Goal: Transaction & Acquisition: Purchase product/service

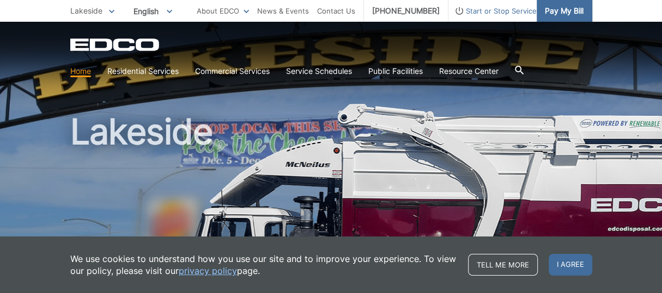
click at [560, 8] on span "Pay My Bill" at bounding box center [563, 11] width 39 height 12
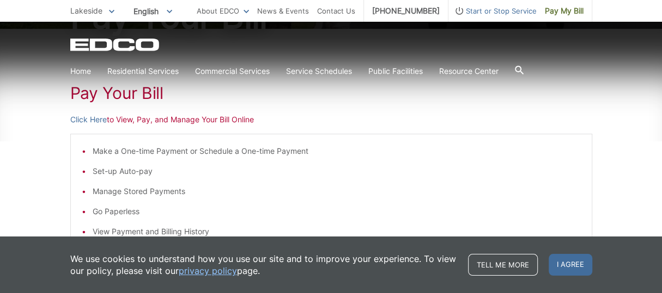
scroll to position [163, 0]
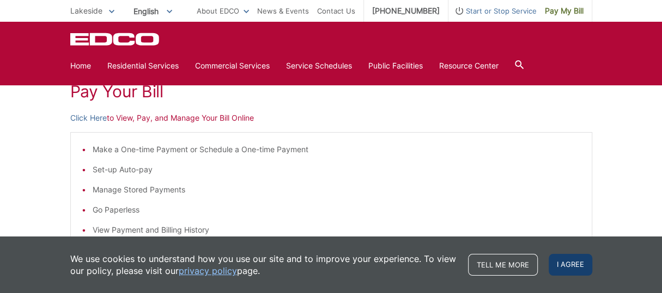
click at [577, 267] on span "I agree" at bounding box center [570, 265] width 44 height 22
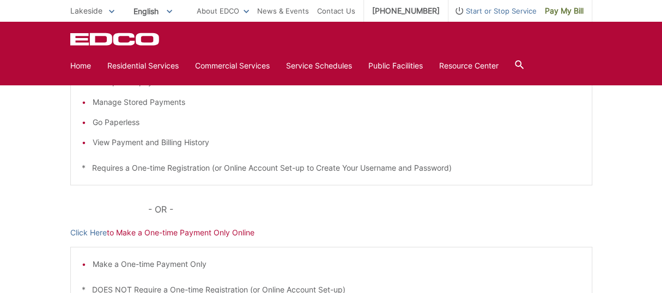
scroll to position [272, 0]
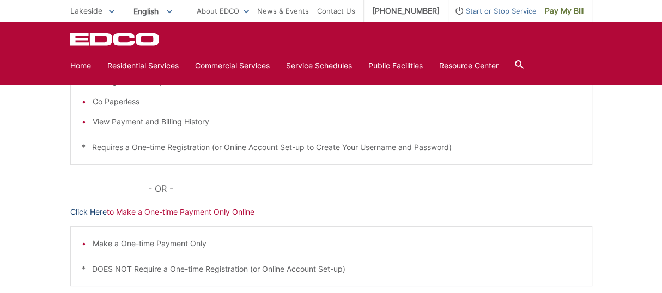
click at [78, 211] on link "Click Here" at bounding box center [88, 212] width 36 height 12
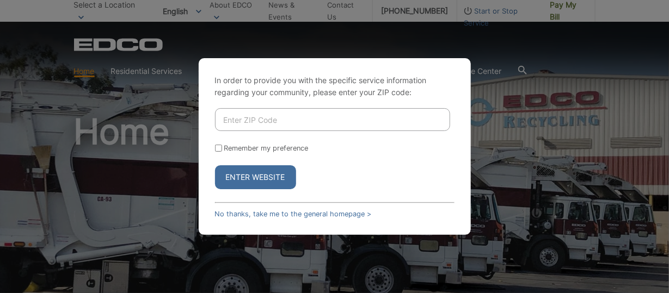
click at [264, 174] on button "Enter Website" at bounding box center [255, 178] width 81 height 24
click at [242, 115] on input "Enter ZIP Code" at bounding box center [332, 119] width 235 height 23
type input "92040"
click at [218, 150] on input "Remember my preference" at bounding box center [218, 148] width 7 height 7
checkbox input "true"
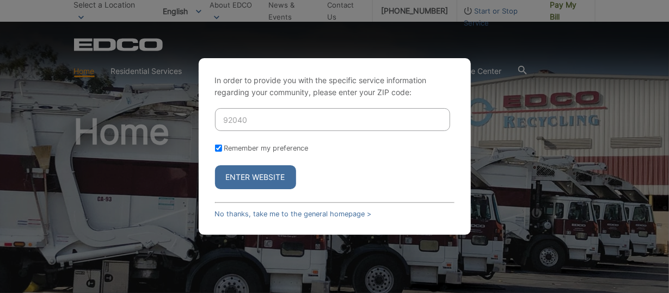
click at [265, 180] on button "Enter Website" at bounding box center [255, 178] width 81 height 24
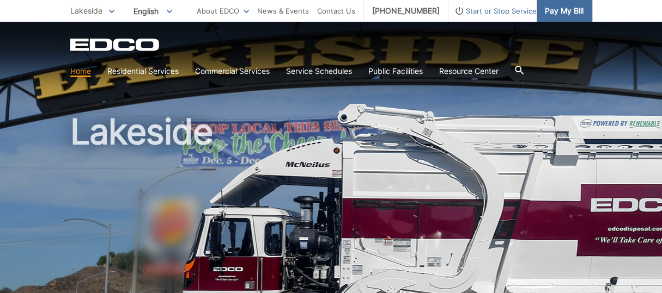
click at [562, 12] on span "Pay My Bill" at bounding box center [563, 11] width 39 height 12
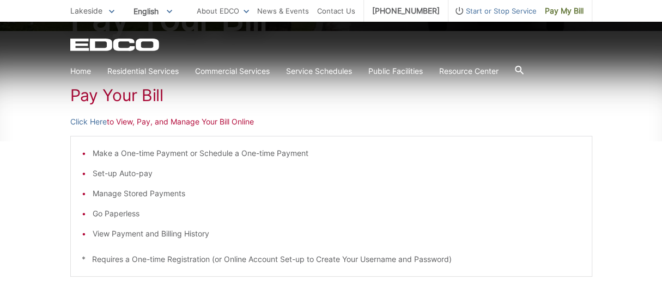
scroll to position [163, 0]
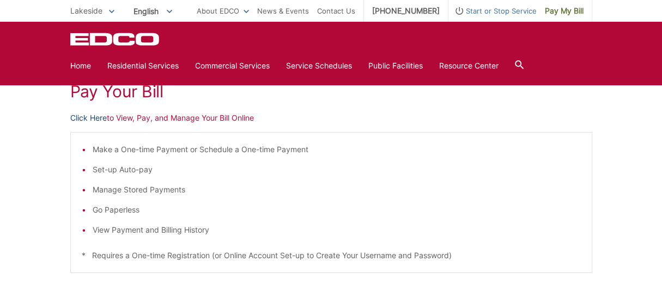
click at [86, 119] on link "Click Here" at bounding box center [88, 118] width 36 height 12
